Goal: Find specific page/section: Find specific page/section

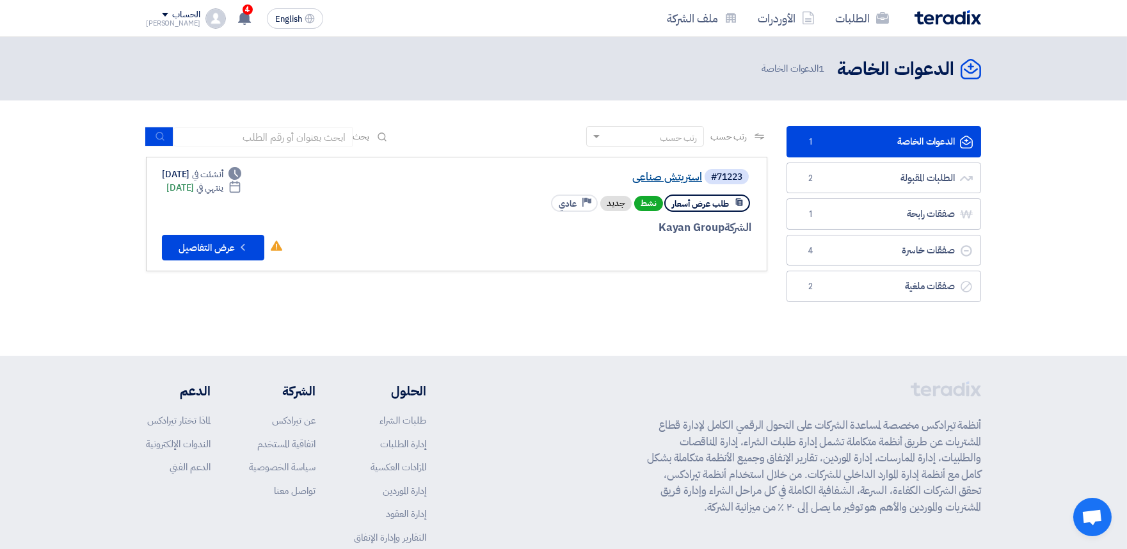
click at [658, 173] on link "استريتش صناعى" at bounding box center [574, 177] width 256 height 12
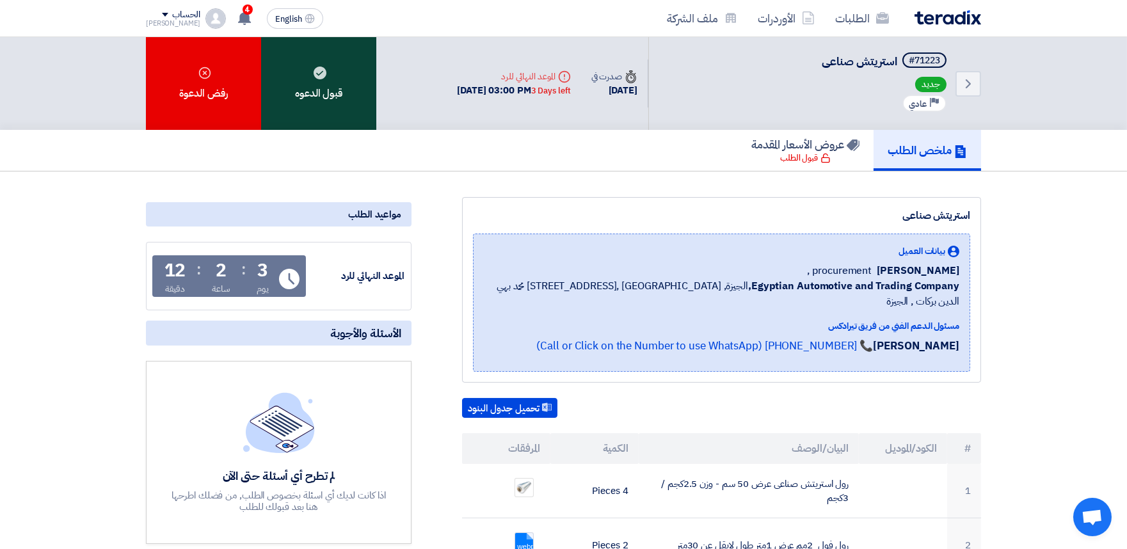
click at [324, 67] on icon at bounding box center [319, 73] width 13 height 13
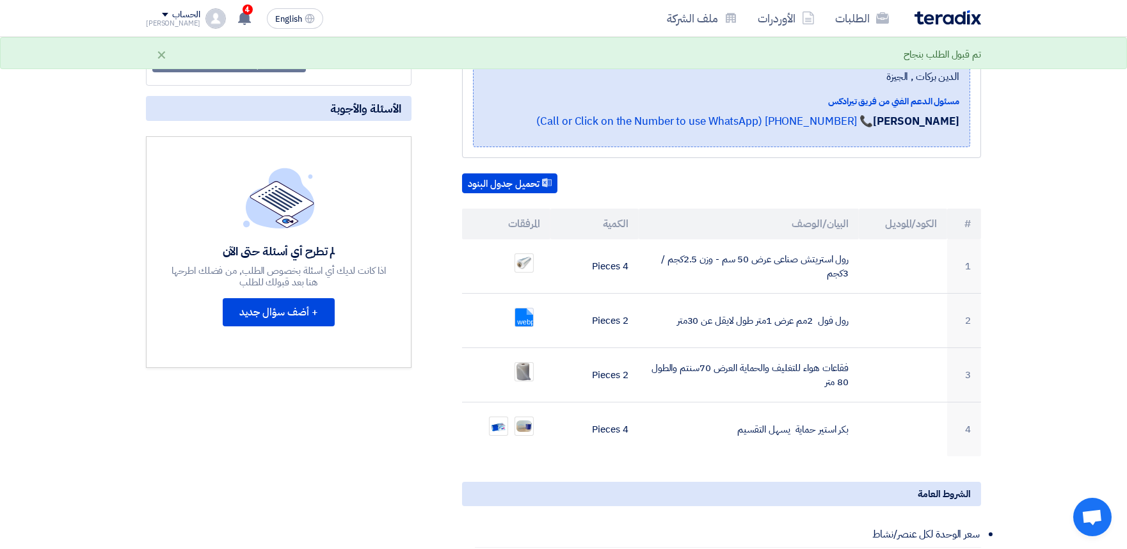
scroll to position [228, 0]
